Goal: Task Accomplishment & Management: Use online tool/utility

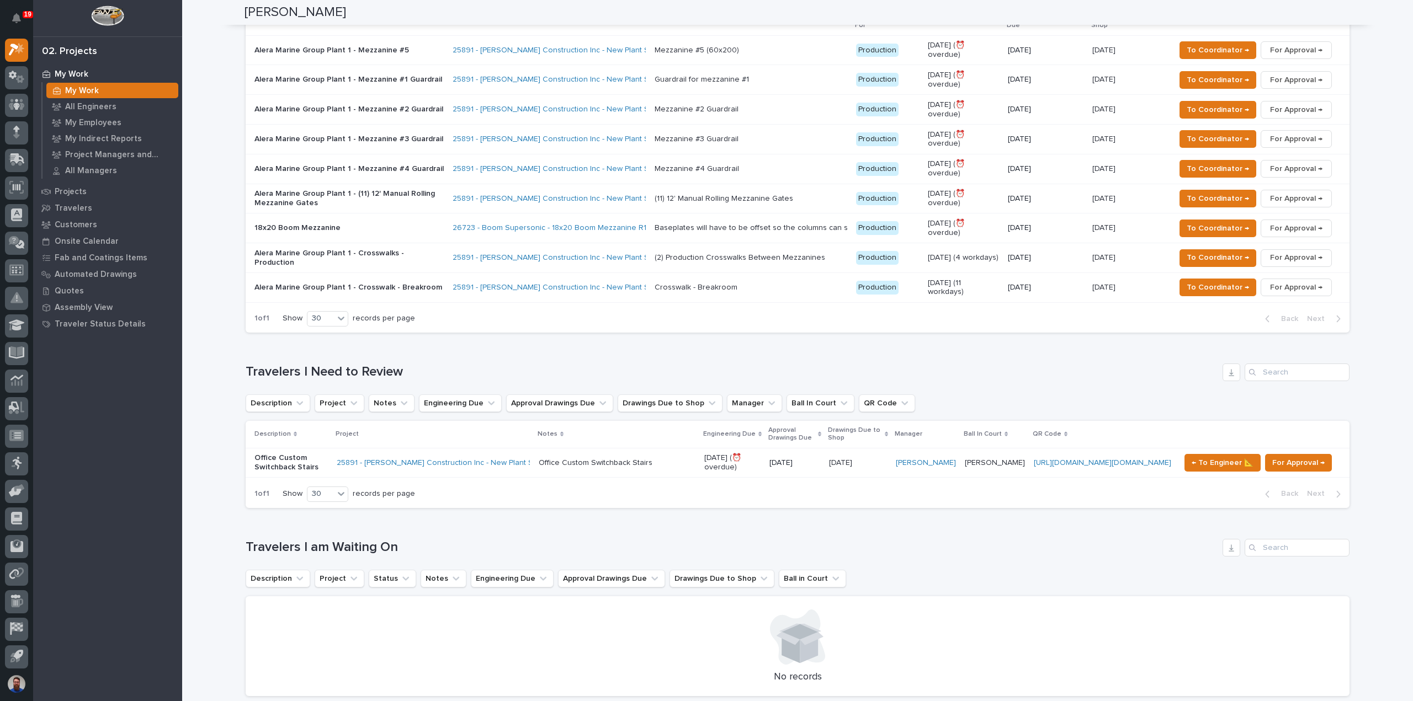
scroll to position [588, 0]
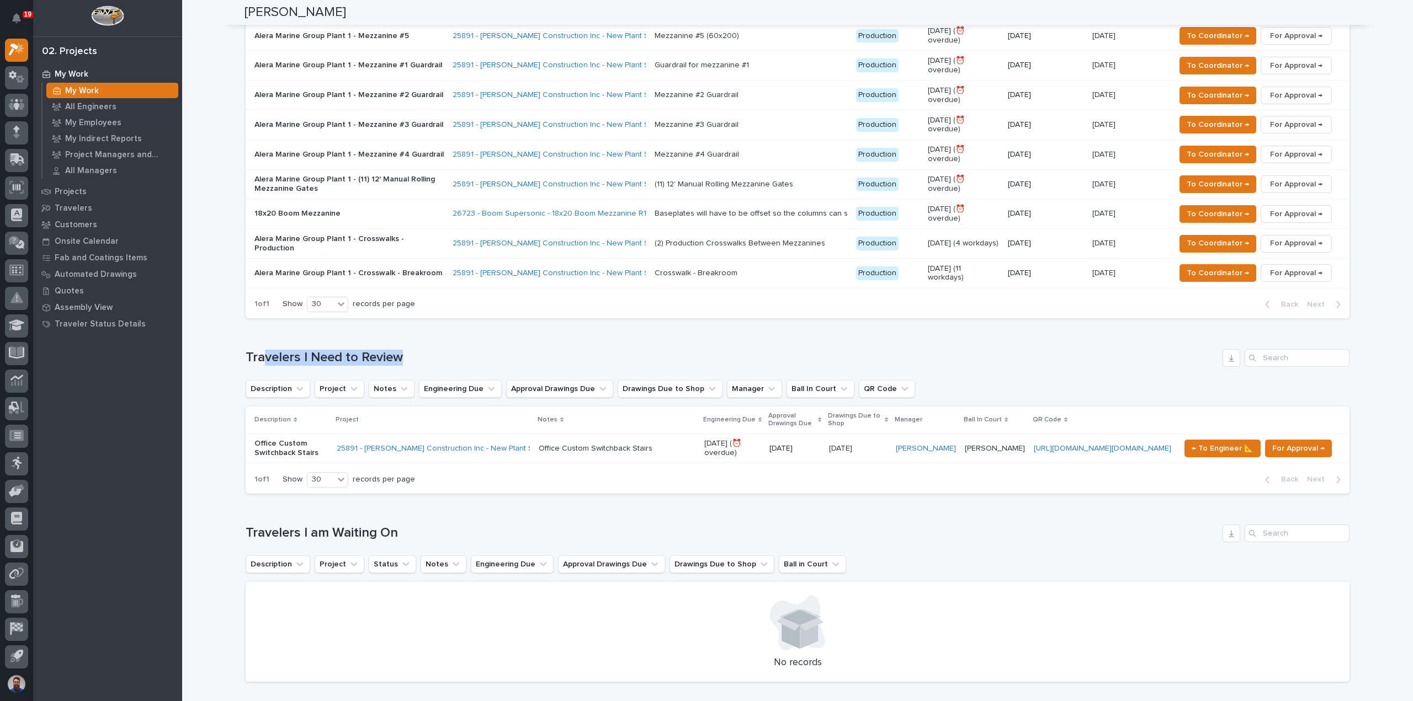
drag, startPoint x: 467, startPoint y: 303, endPoint x: 257, endPoint y: 289, distance: 210.7
click at [257, 327] on div "Loading... Saving… Travelers I Need to Review Description Project Notes Enginee…" at bounding box center [798, 414] width 1104 height 175
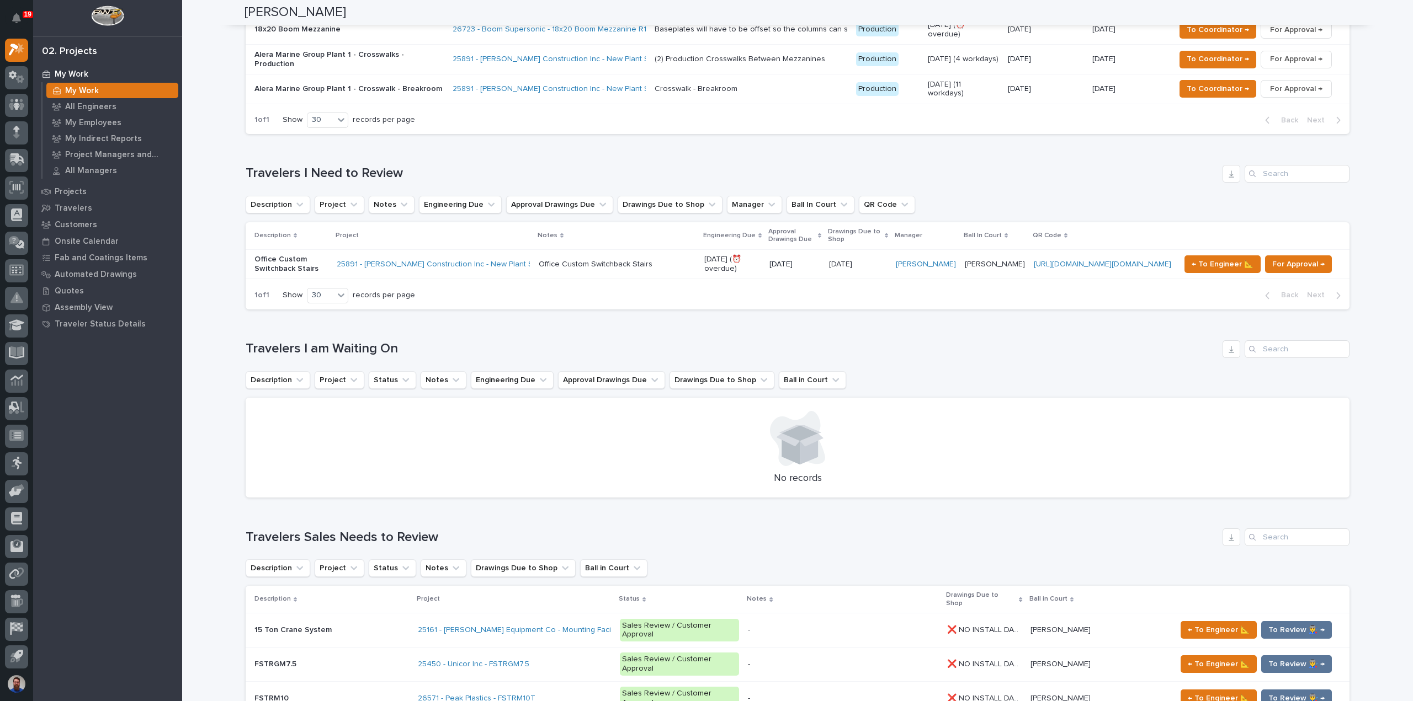
scroll to position [0, 0]
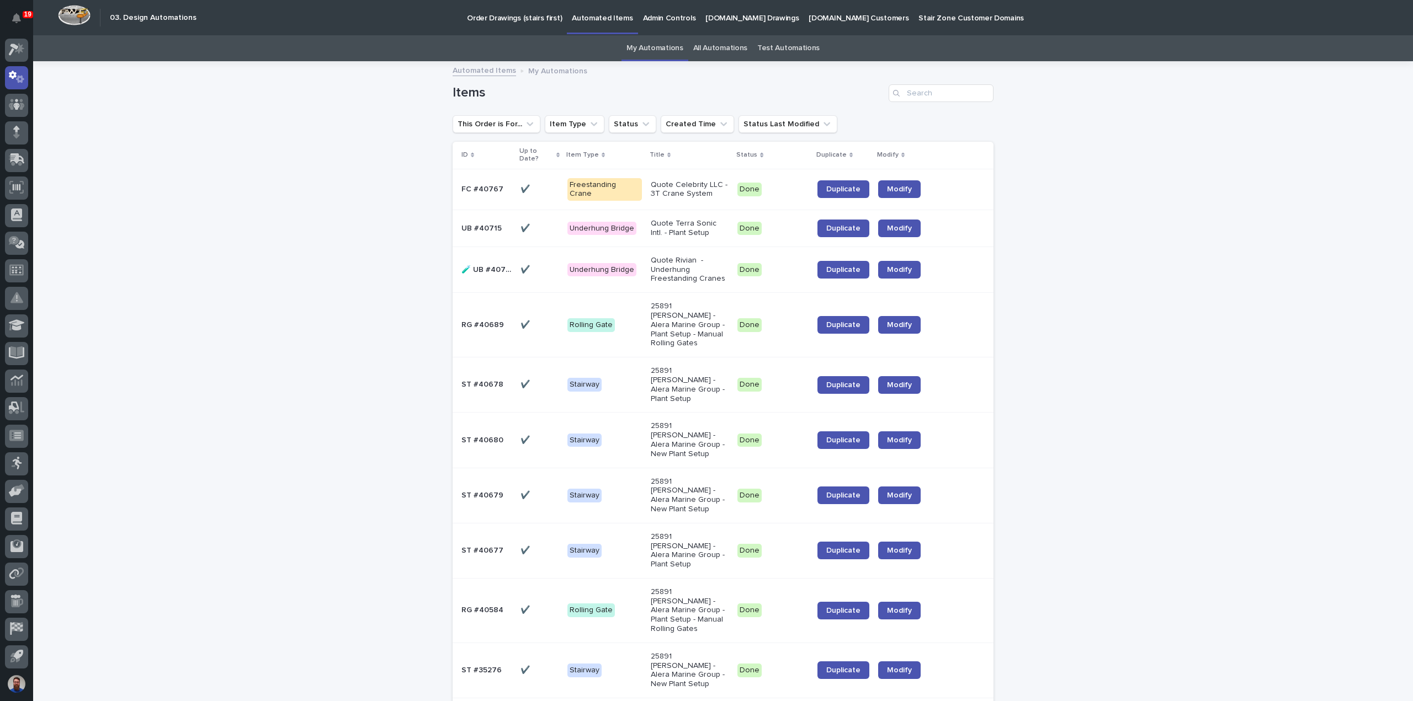
click at [528, 17] on p "Order Drawings (stairs first)" at bounding box center [514, 11] width 95 height 23
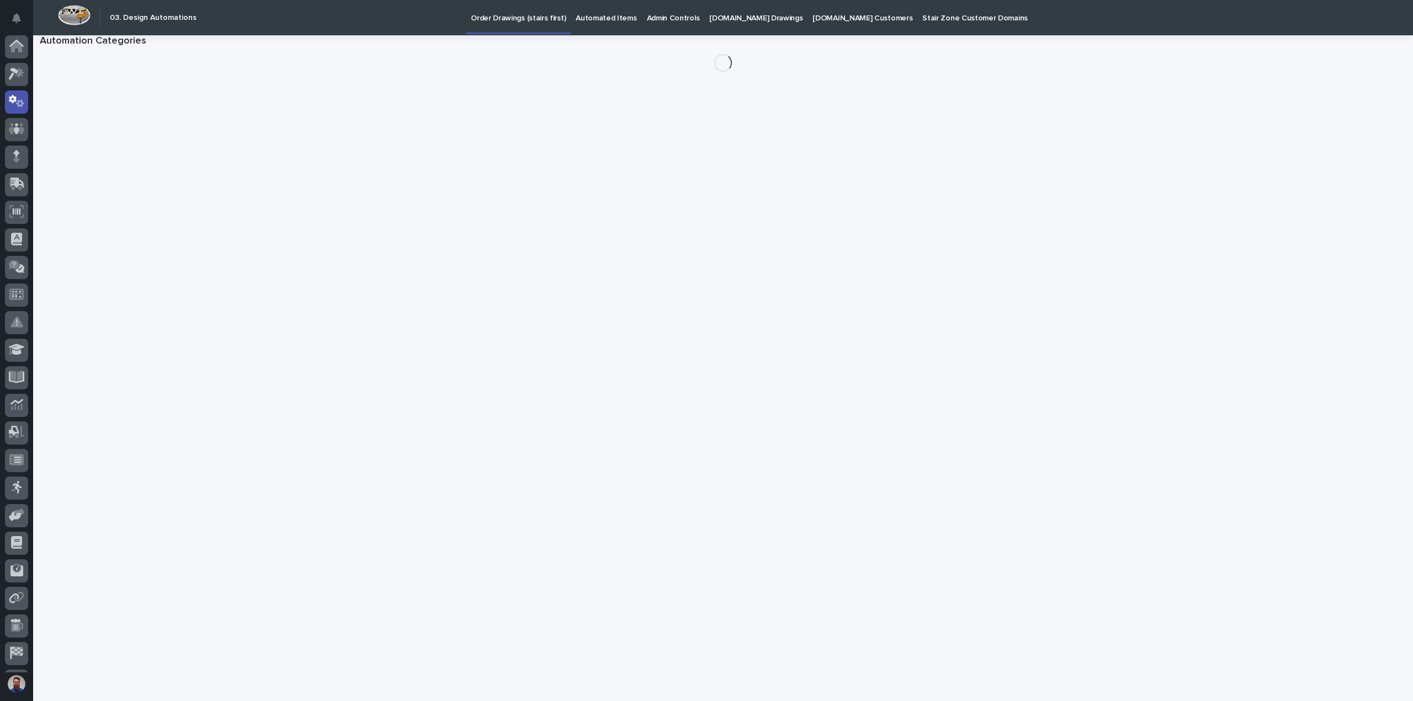
scroll to position [24, 0]
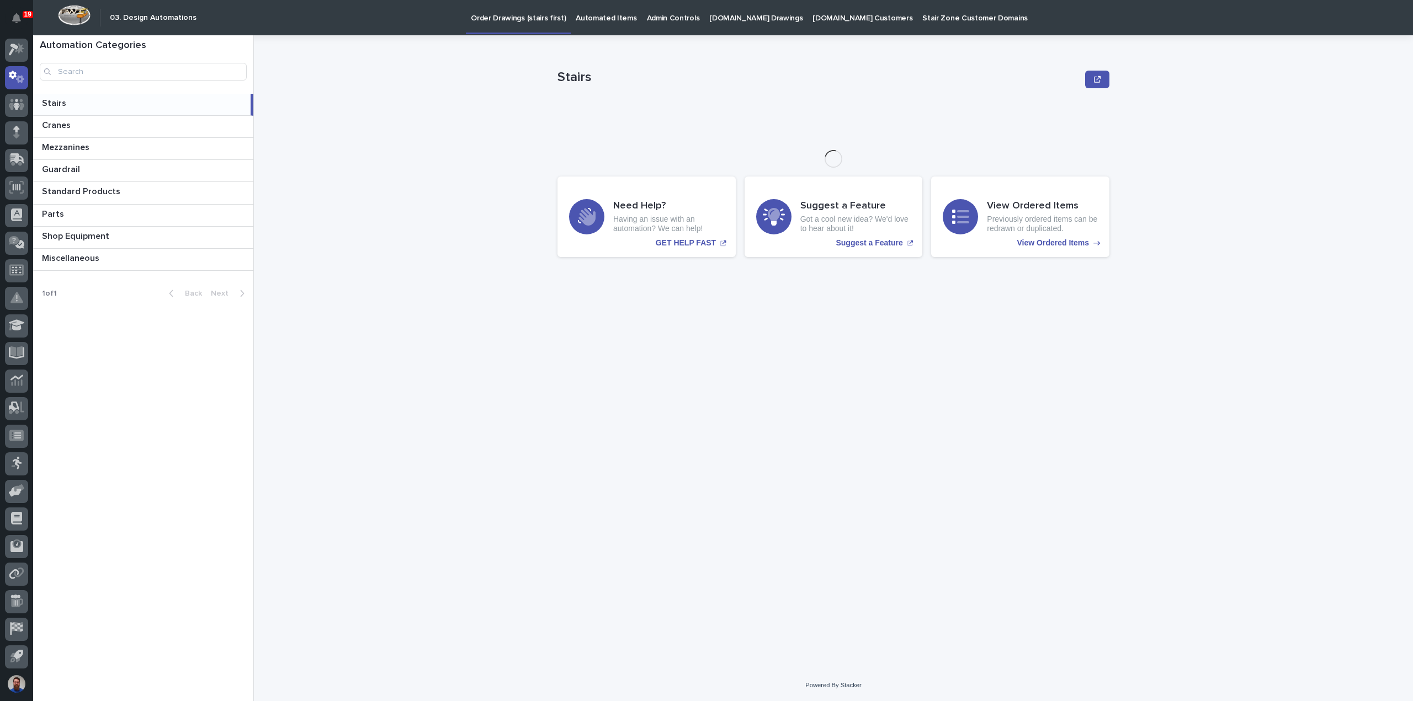
click at [74, 102] on p at bounding box center [144, 103] width 204 height 10
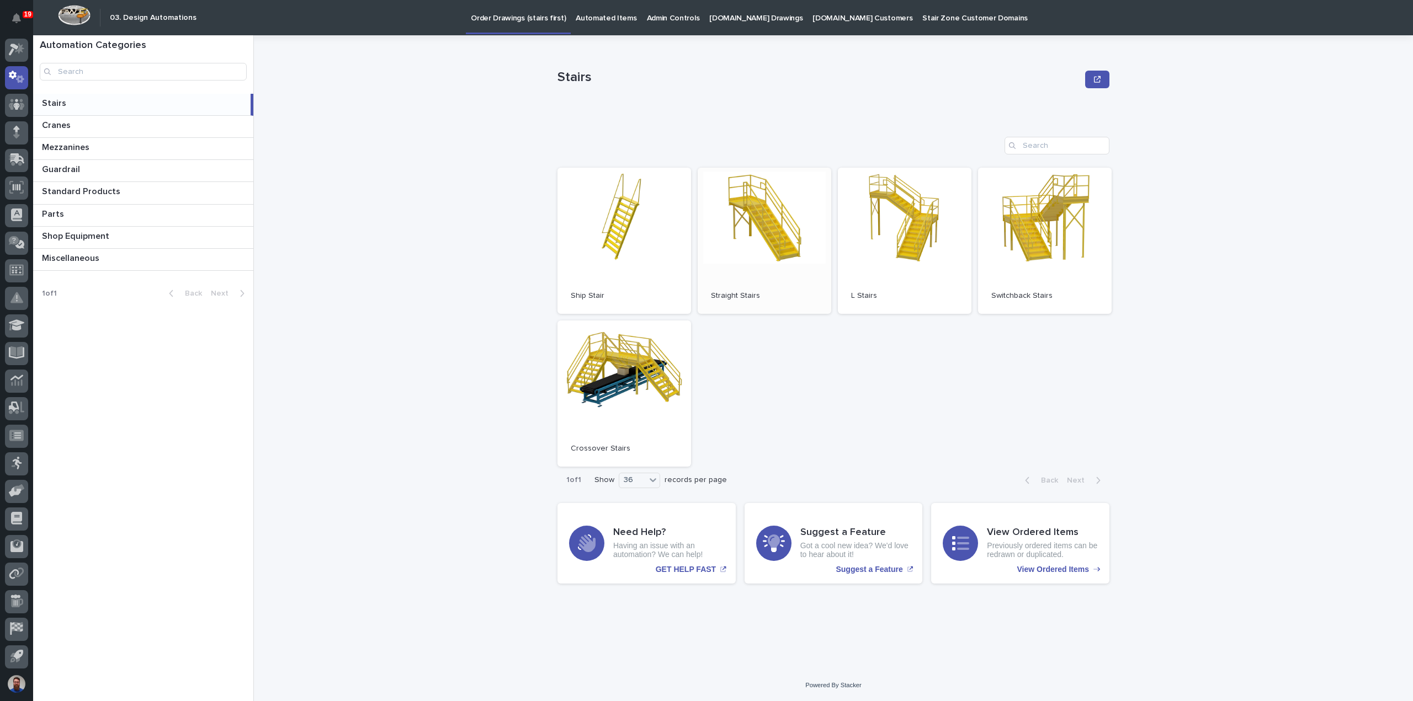
click at [768, 251] on link "Open" at bounding box center [765, 241] width 134 height 146
click at [887, 240] on link "Open" at bounding box center [905, 241] width 134 height 146
click at [1035, 231] on link "Open" at bounding box center [1045, 241] width 134 height 146
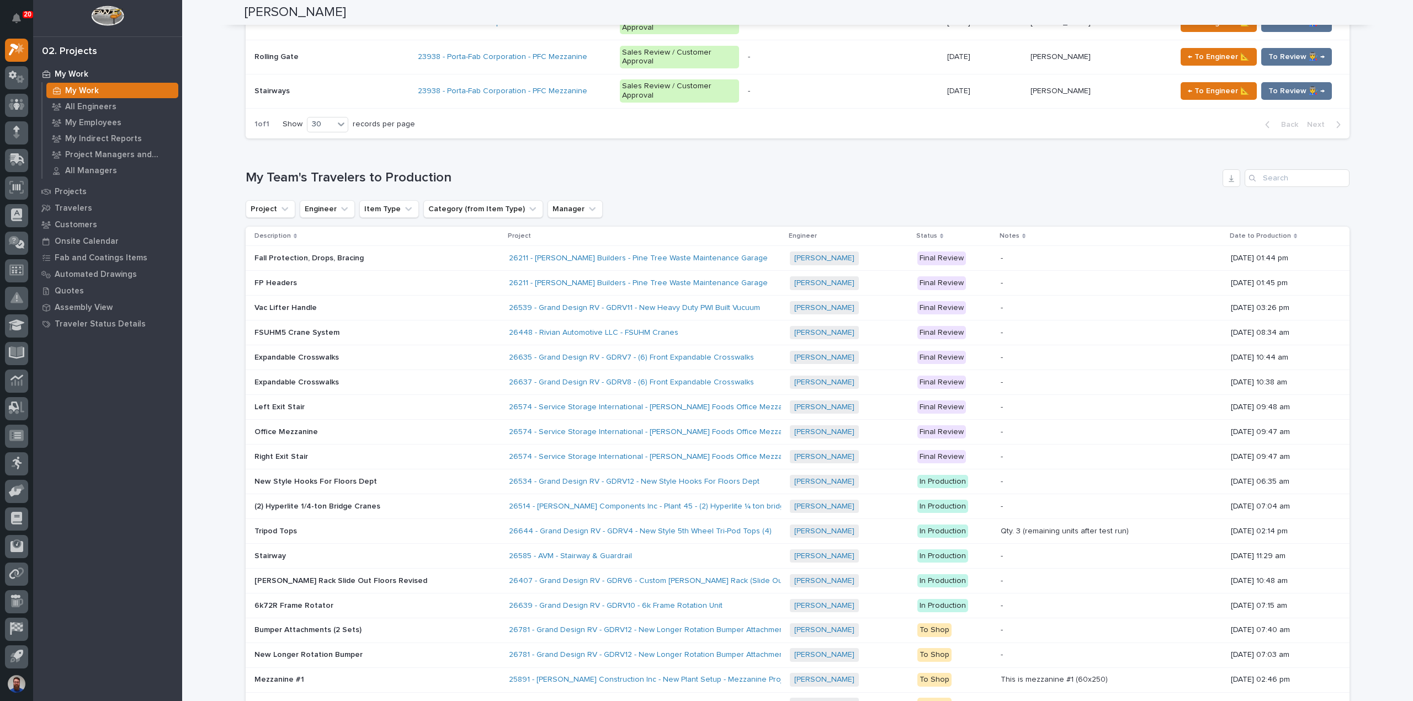
scroll to position [1841, 0]
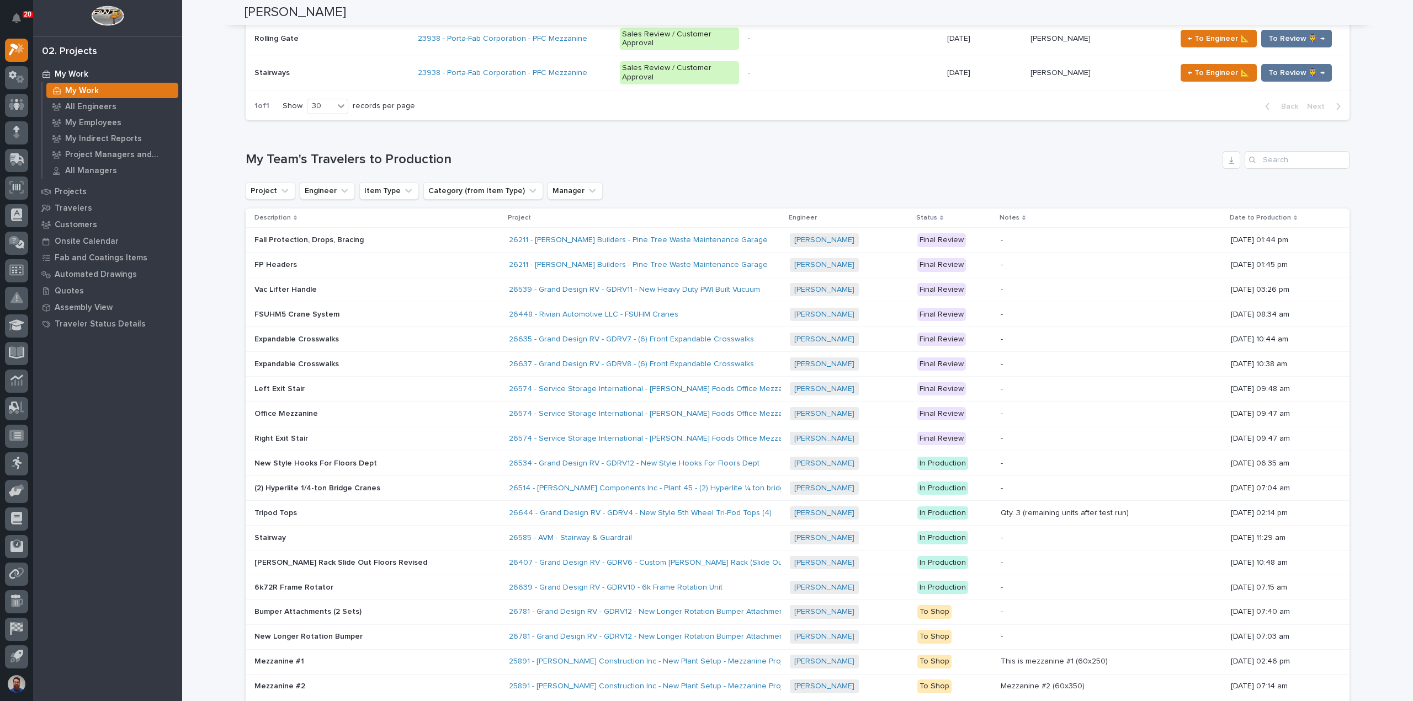
drag, startPoint x: 329, startPoint y: 517, endPoint x: 327, endPoint y: 524, distance: 7.0
click at [328, 557] on div "30" at bounding box center [328, 560] width 40 height 13
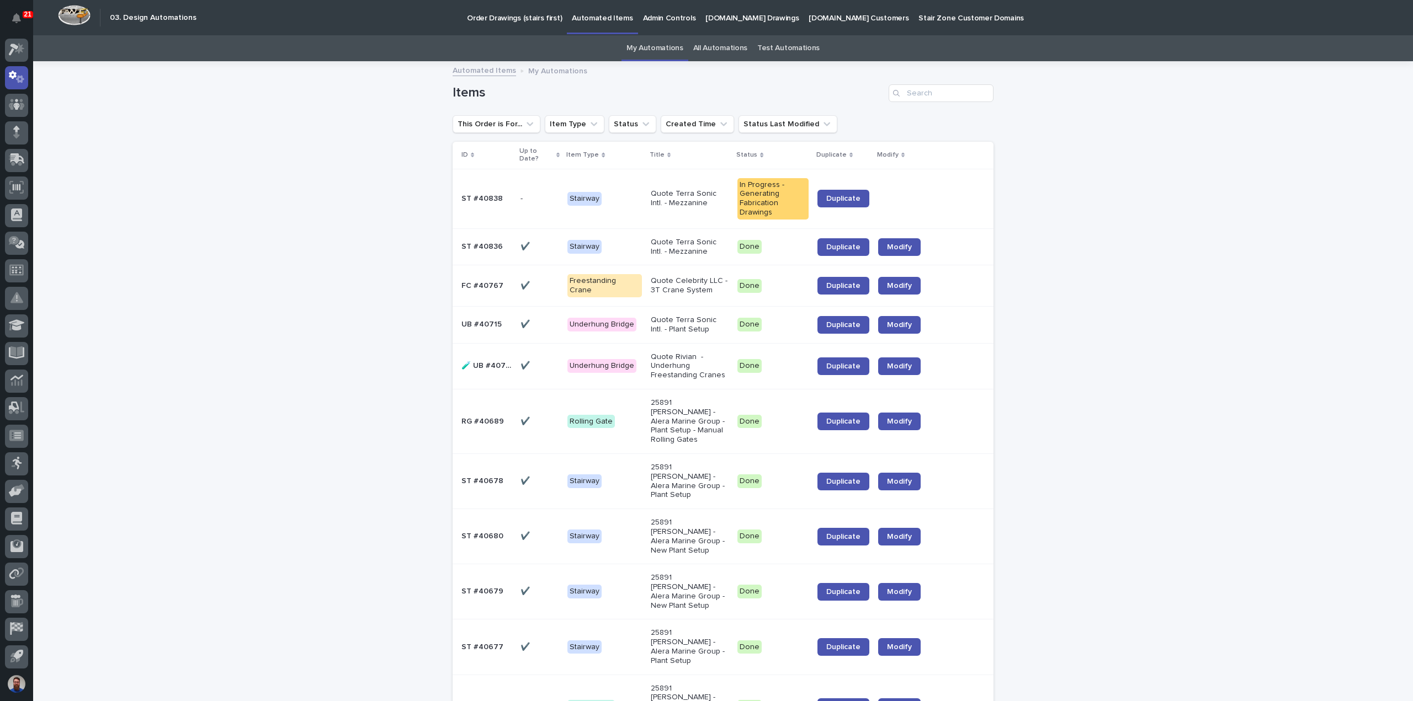
click at [501, 324] on p at bounding box center [486, 324] width 50 height 9
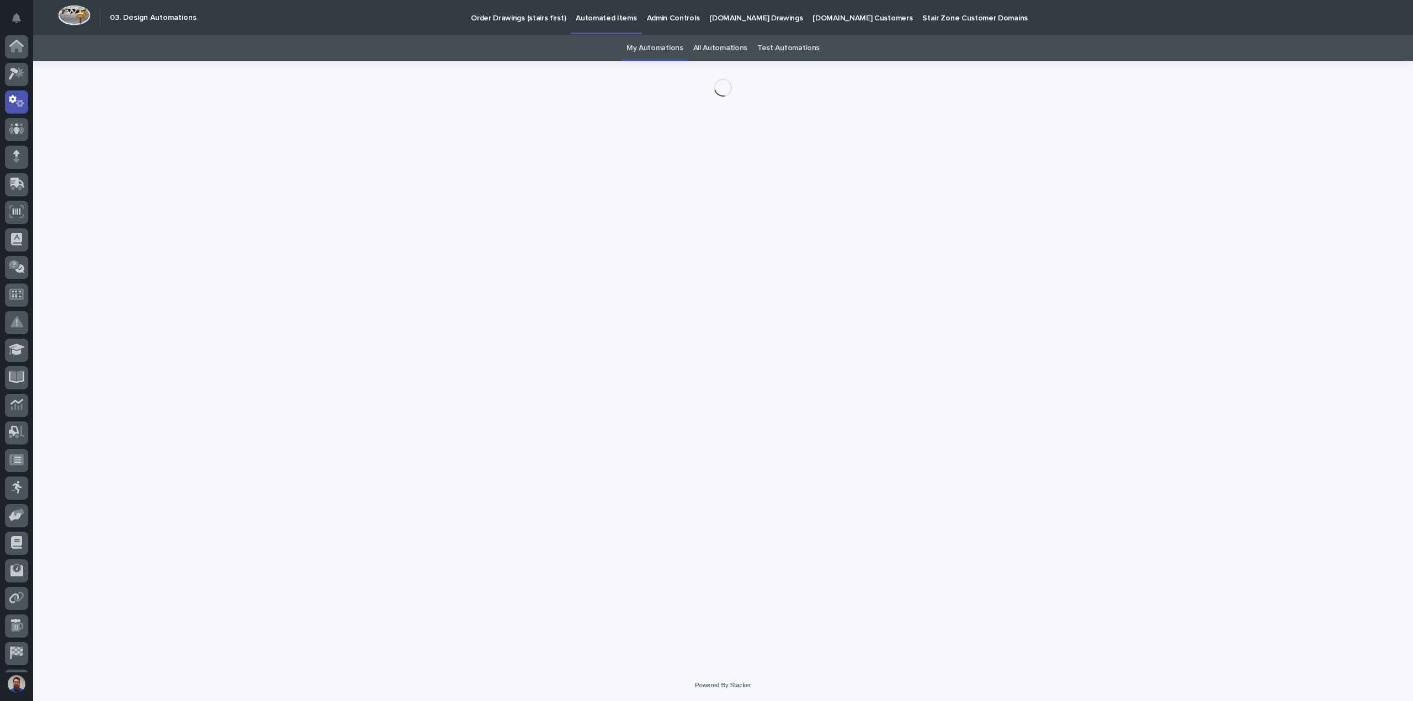
scroll to position [24, 0]
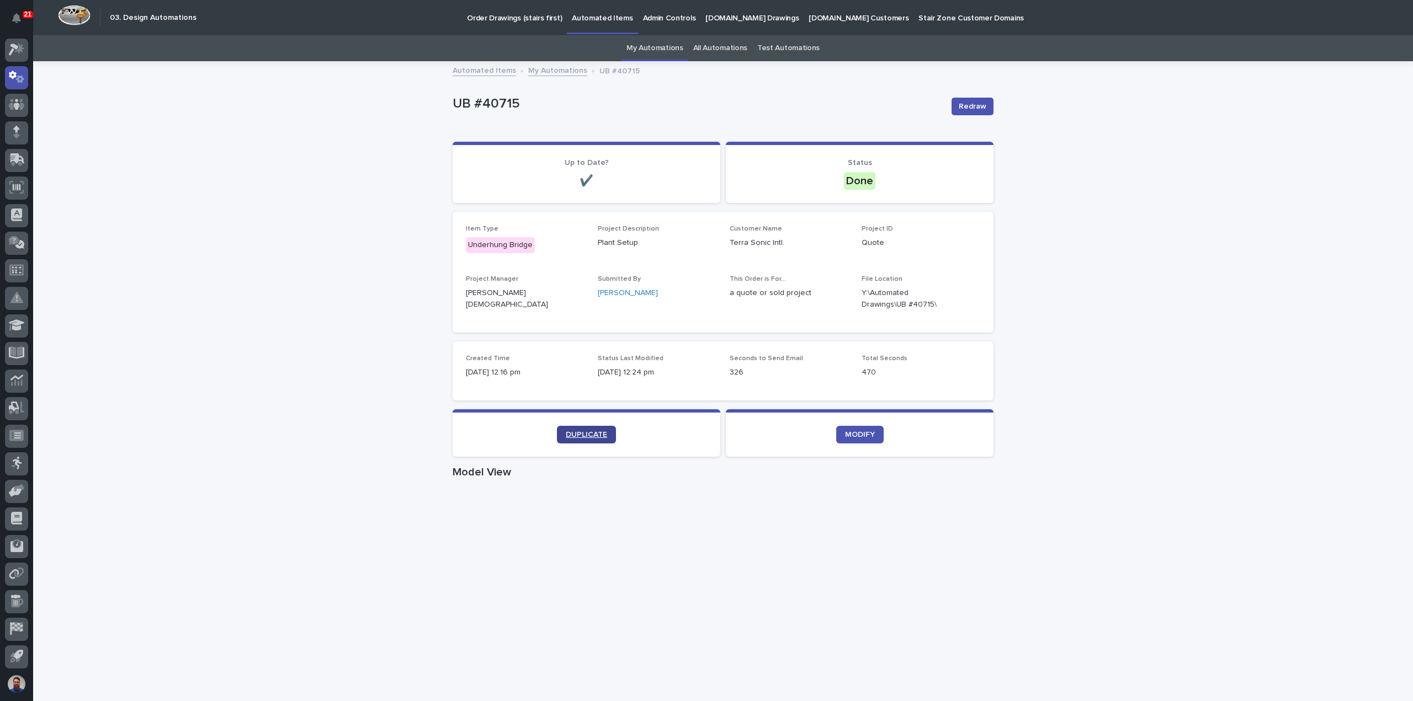
click at [595, 433] on span "DUPLICATE" at bounding box center [586, 435] width 41 height 8
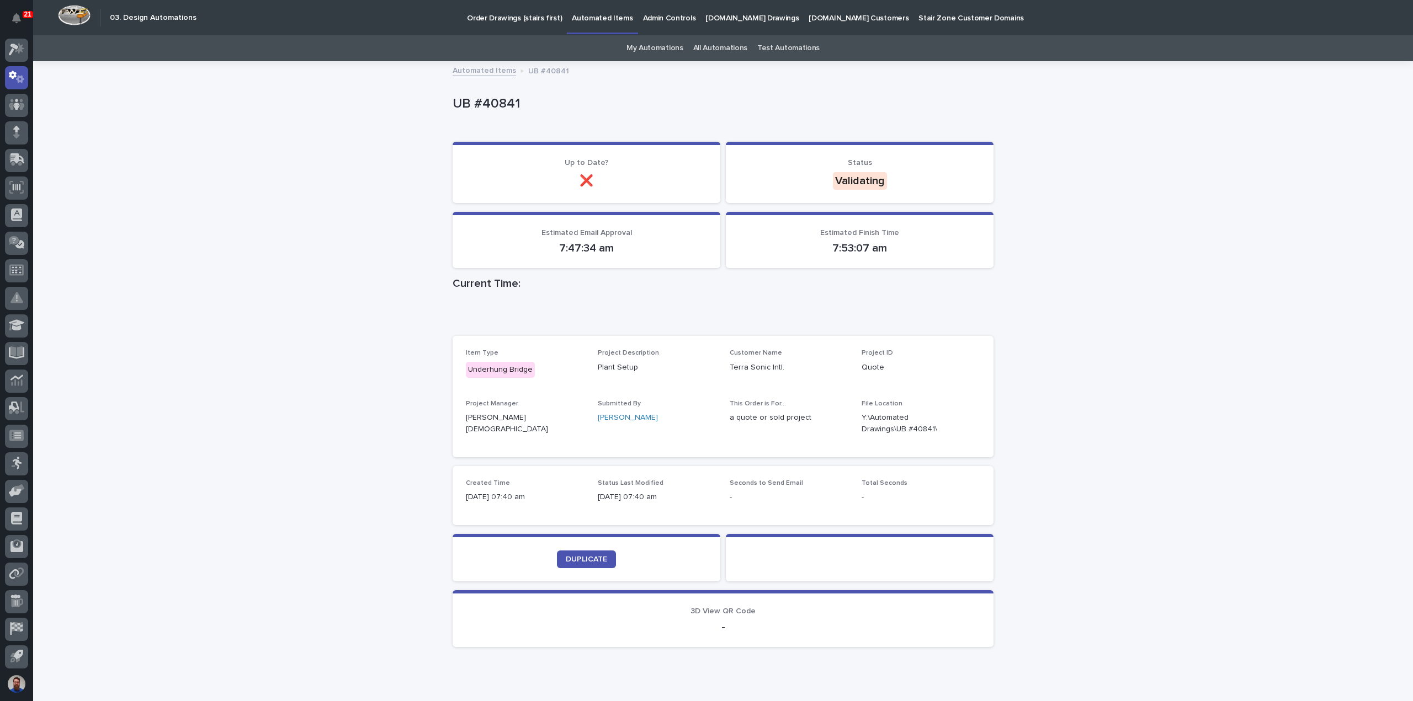
click at [650, 54] on link "My Automations" at bounding box center [654, 48] width 57 height 26
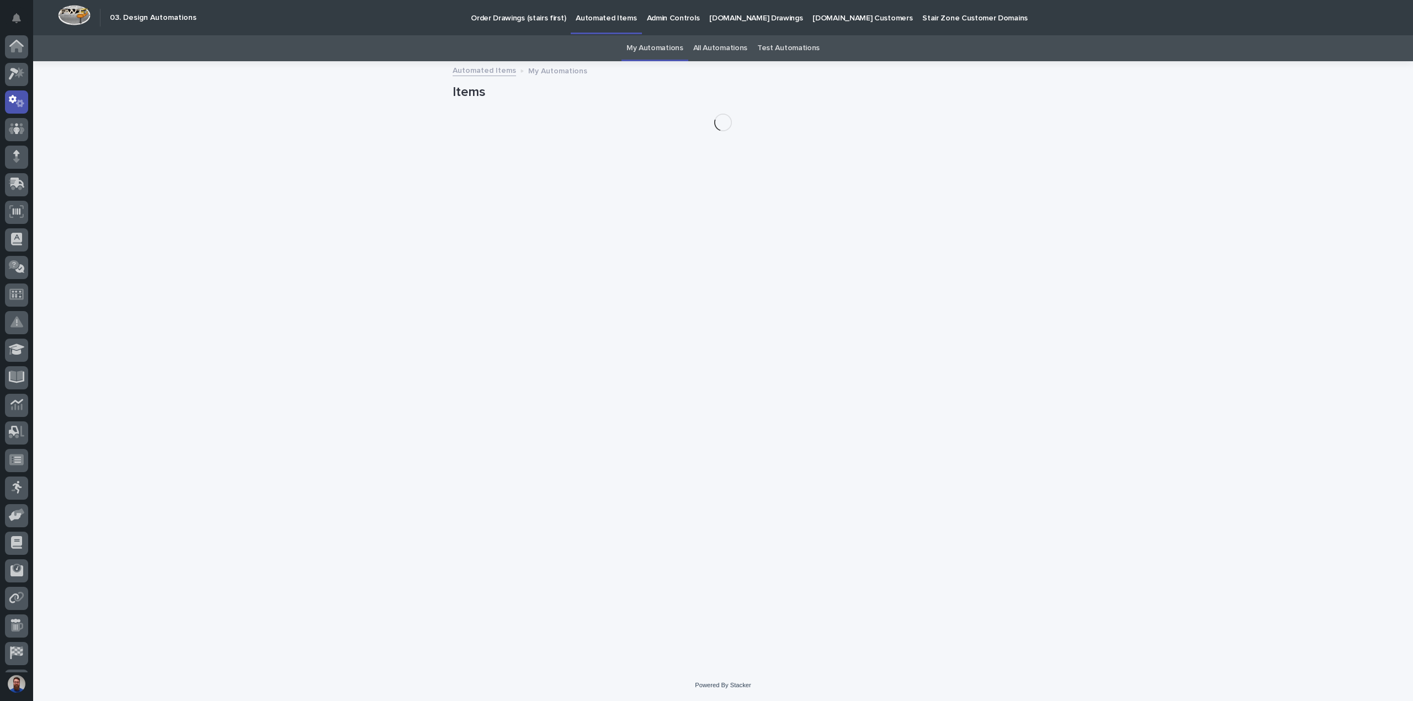
scroll to position [24, 0]
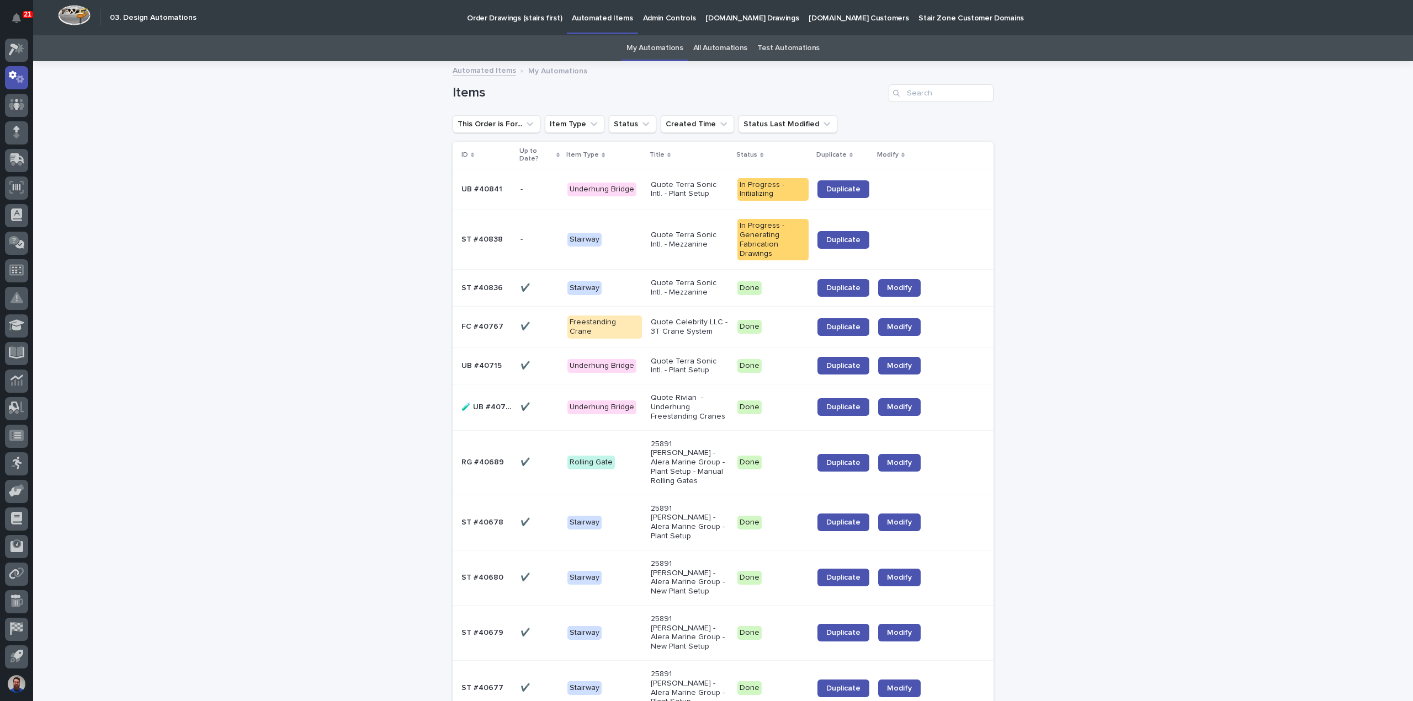
click at [709, 47] on link "All Automations" at bounding box center [720, 48] width 54 height 26
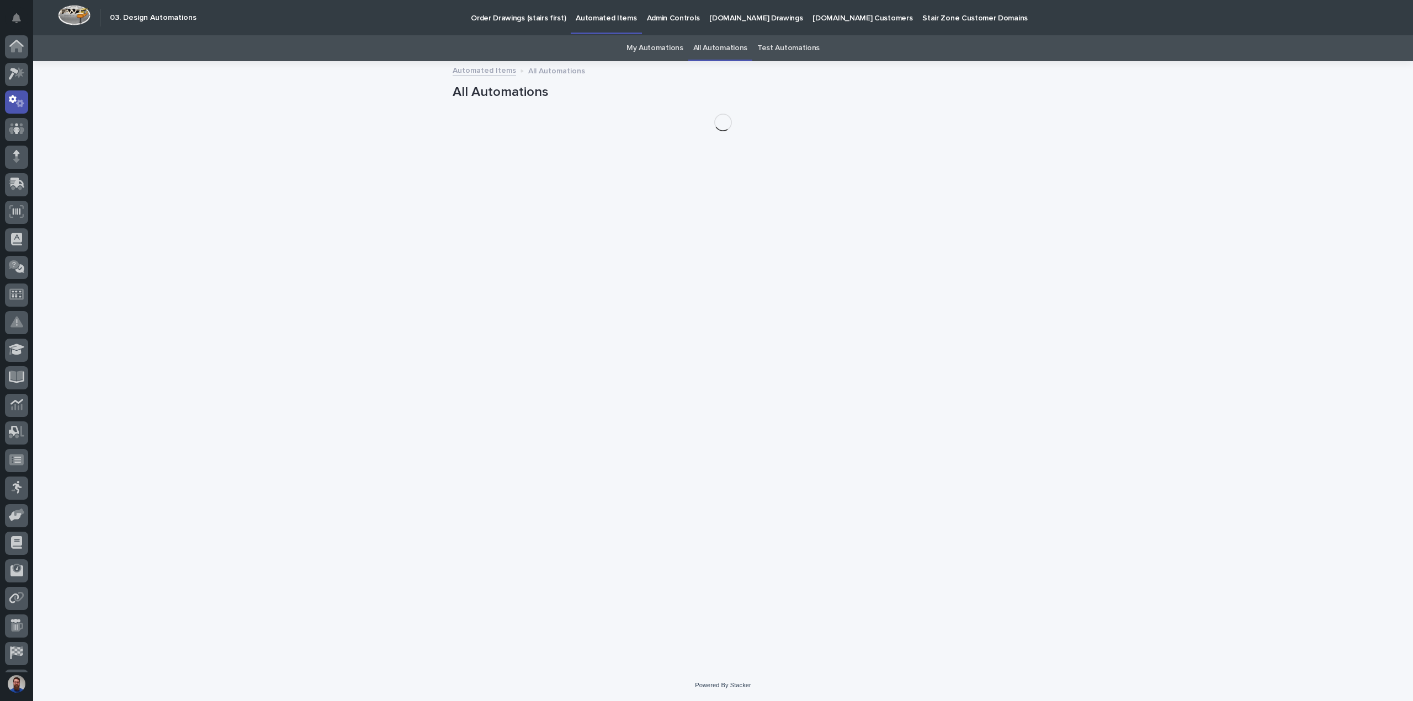
scroll to position [24, 0]
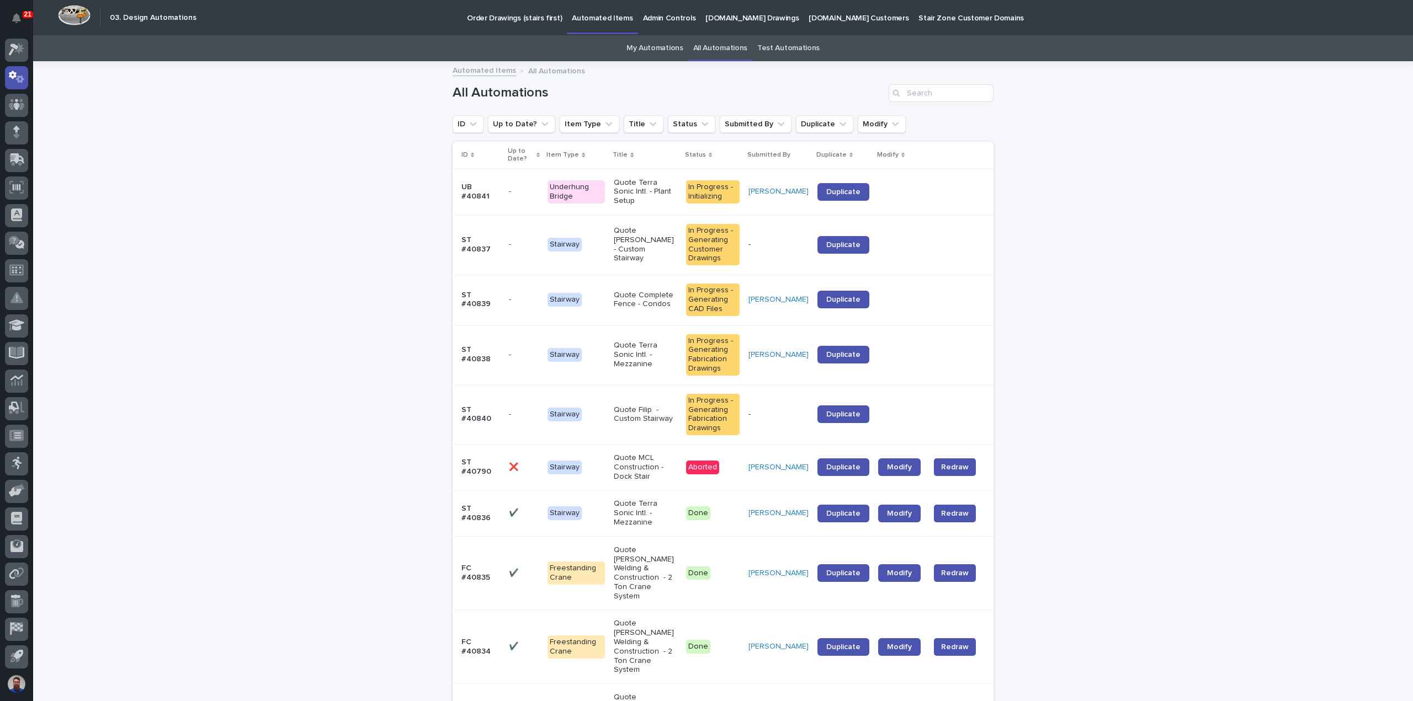
click at [654, 52] on link "My Automations" at bounding box center [654, 48] width 57 height 26
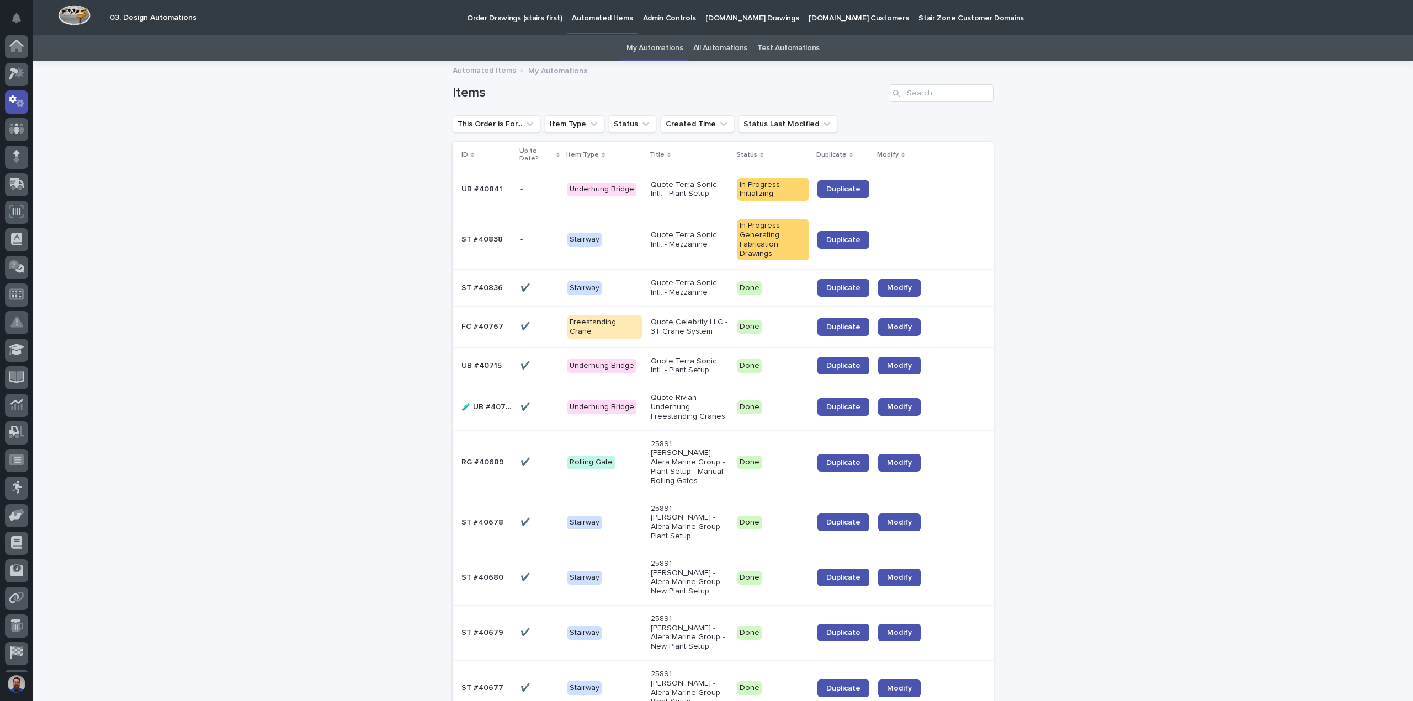
scroll to position [24, 0]
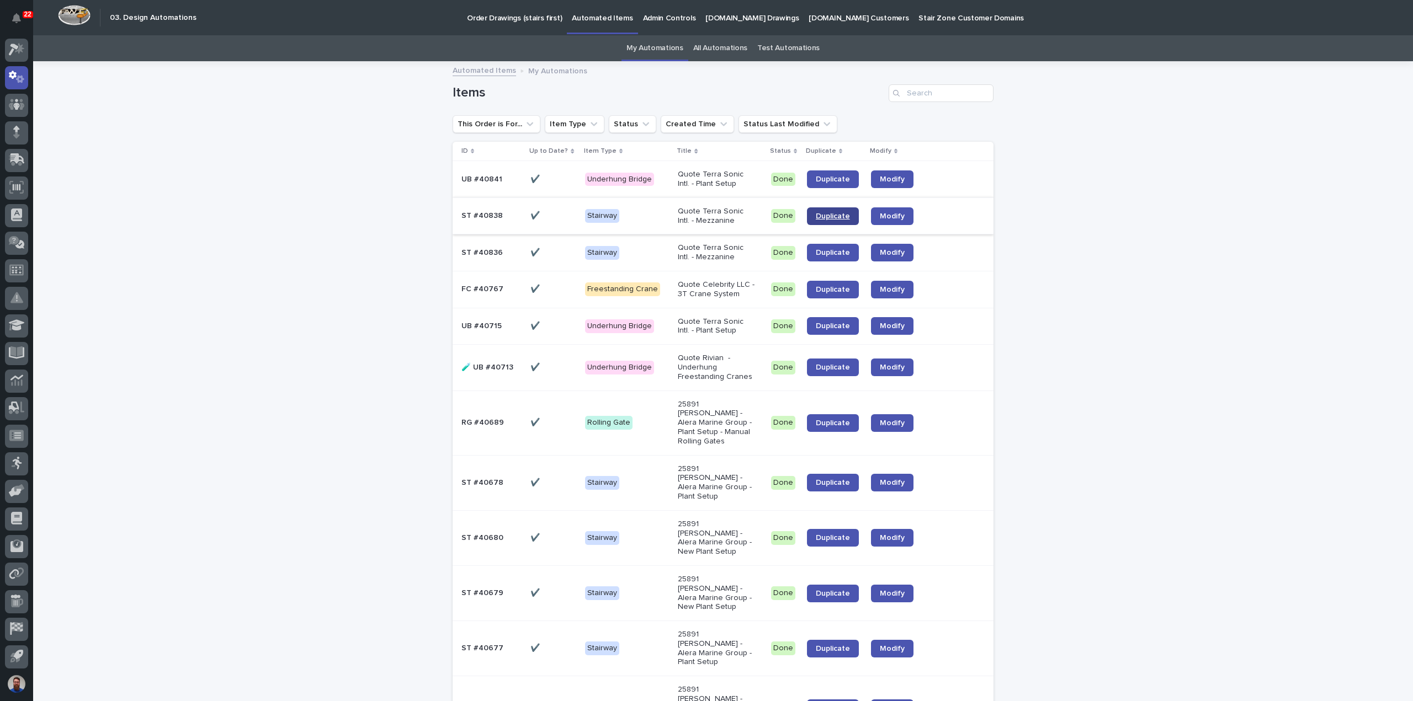
click at [817, 221] on link "Duplicate" at bounding box center [833, 216] width 52 height 18
